Goal: Information Seeking & Learning: Learn about a topic

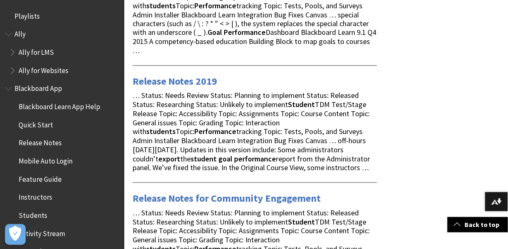
scroll to position [2016, 0]
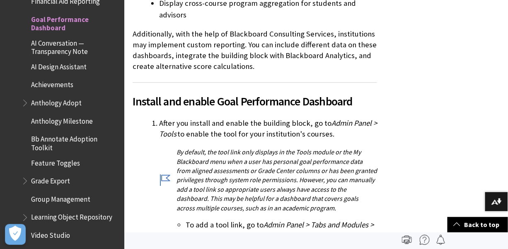
scroll to position [525, 0]
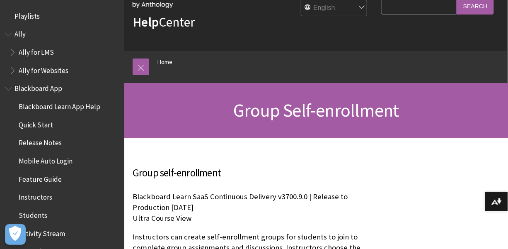
scroll to position [35, 0]
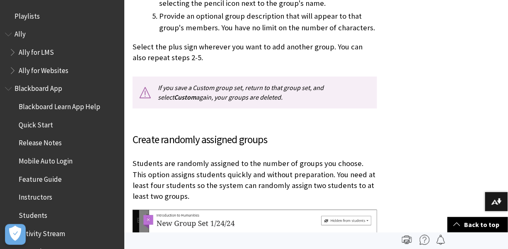
scroll to position [1419, 0]
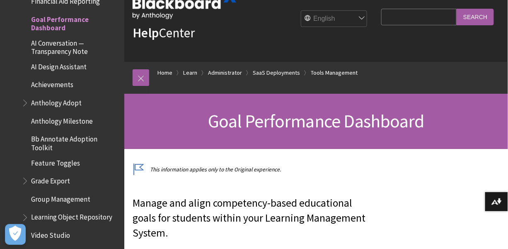
scroll to position [34, 0]
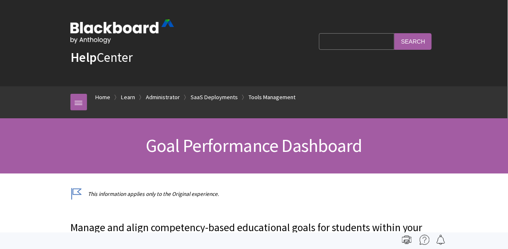
scroll to position [1437, 0]
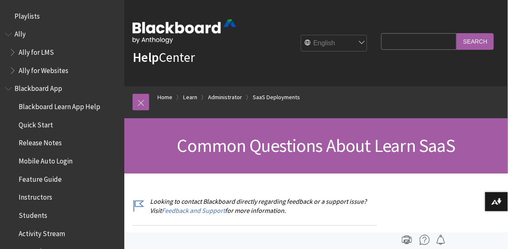
scroll to position [871, 0]
